Goal: Task Accomplishment & Management: Use online tool/utility

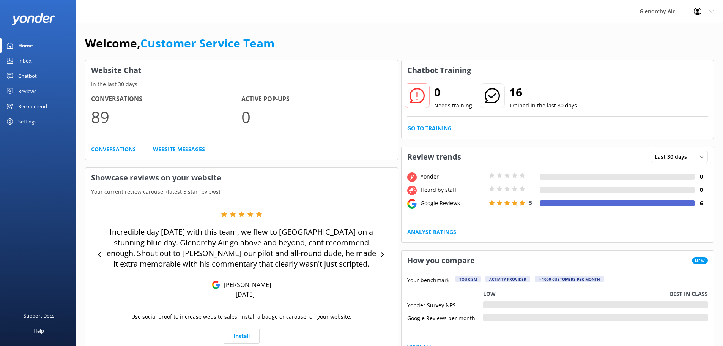
click at [17, 77] on link "Chatbot" at bounding box center [38, 75] width 76 height 15
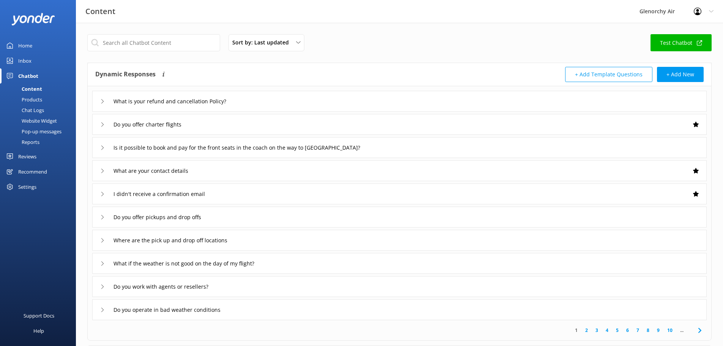
click at [25, 107] on div "Chat Logs" at bounding box center [24, 110] width 39 height 11
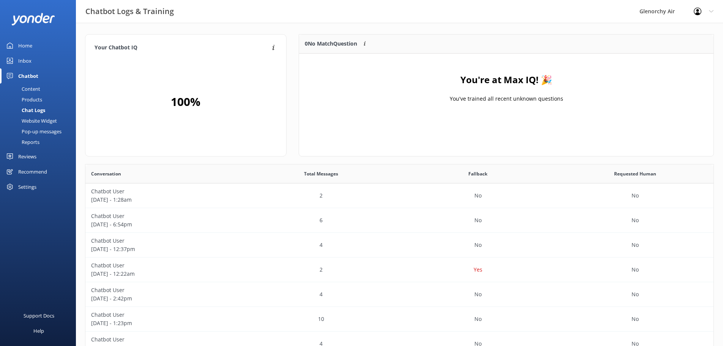
scroll to position [89, 409]
